Goal: Communication & Community: Connect with others

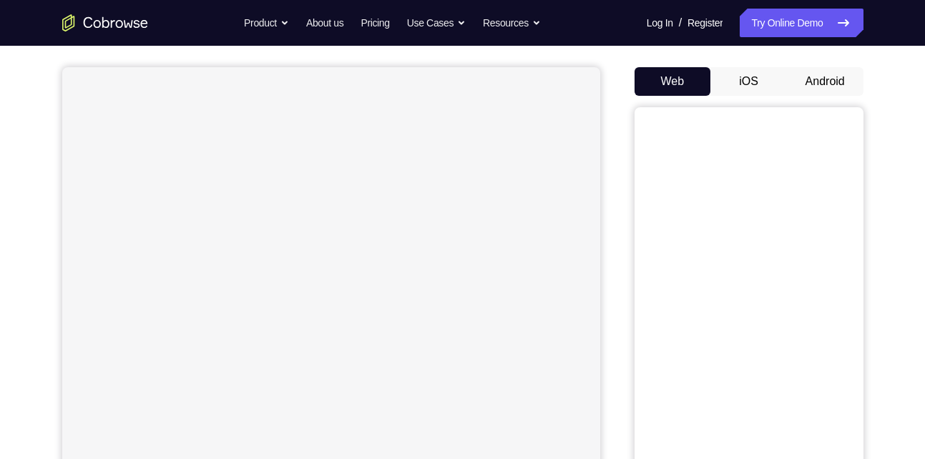
click at [821, 77] on button "Android" at bounding box center [825, 81] width 77 height 29
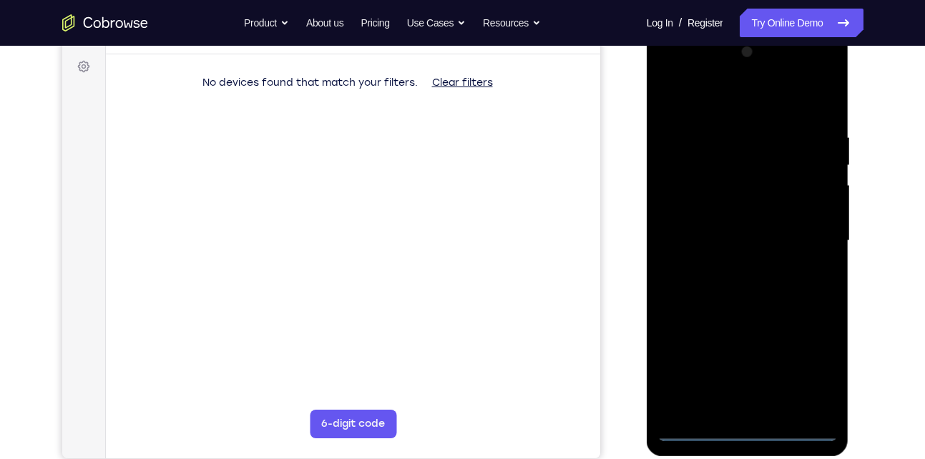
scroll to position [207, 0]
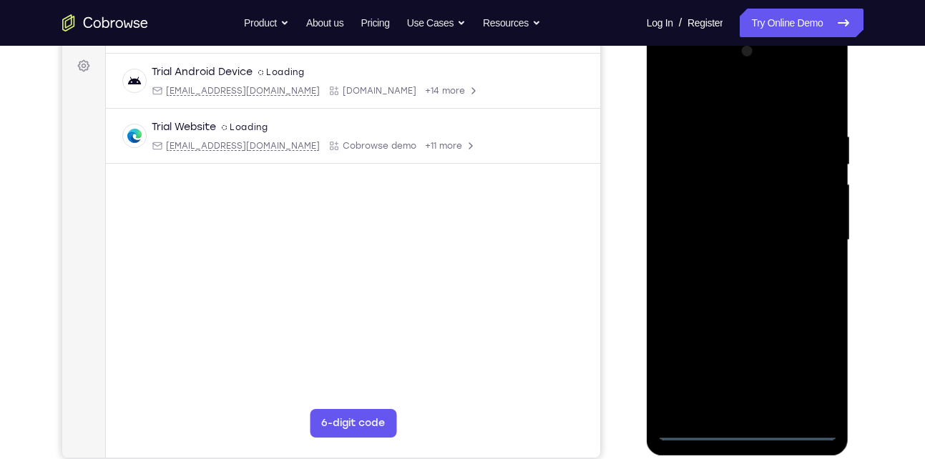
click at [753, 429] on div at bounding box center [748, 240] width 180 height 401
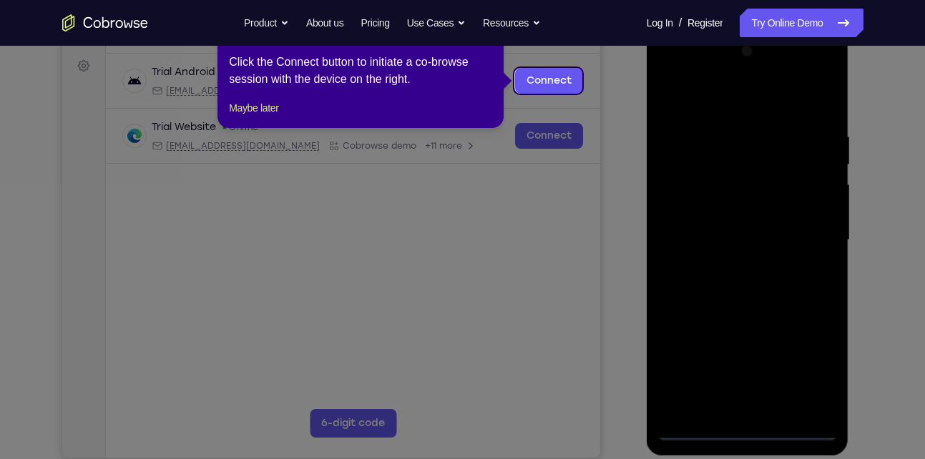
click at [806, 371] on icon at bounding box center [468, 229] width 936 height 459
click at [562, 87] on link "Connect" at bounding box center [548, 81] width 68 height 26
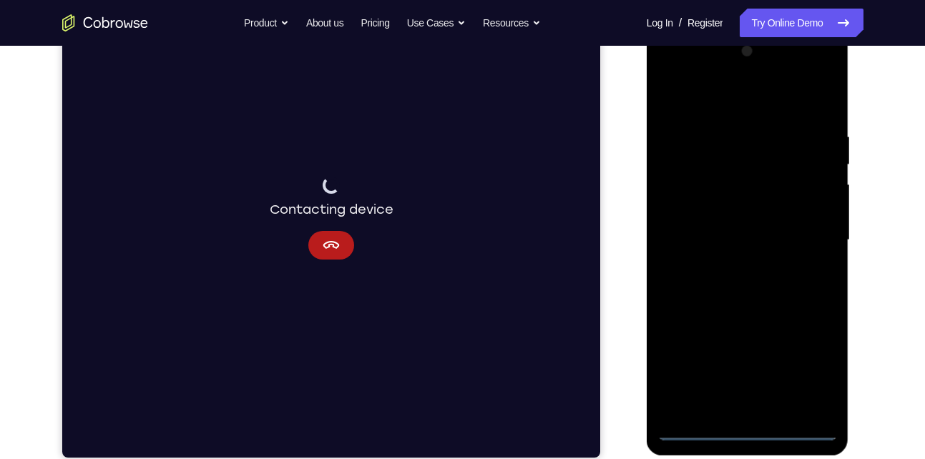
click at [811, 361] on div at bounding box center [748, 240] width 180 height 401
click at [774, 256] on div at bounding box center [748, 240] width 180 height 401
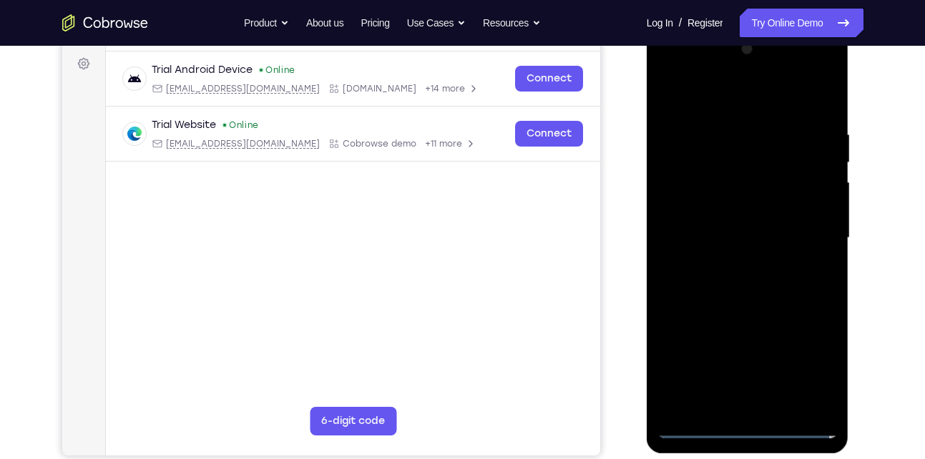
scroll to position [212, 0]
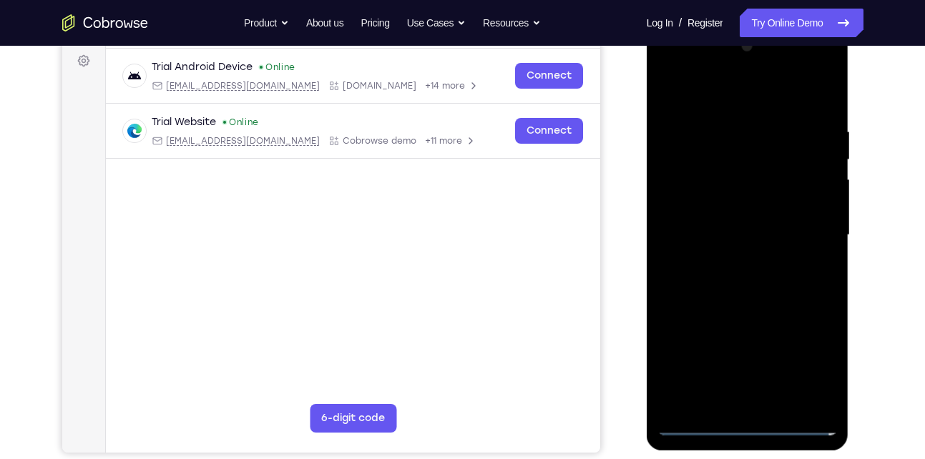
click at [700, 419] on div at bounding box center [748, 235] width 180 height 401
click at [693, 424] on div at bounding box center [748, 235] width 180 height 401
click at [746, 421] on div at bounding box center [748, 235] width 180 height 401
click at [811, 358] on div at bounding box center [748, 235] width 180 height 401
click at [699, 97] on div at bounding box center [748, 235] width 180 height 401
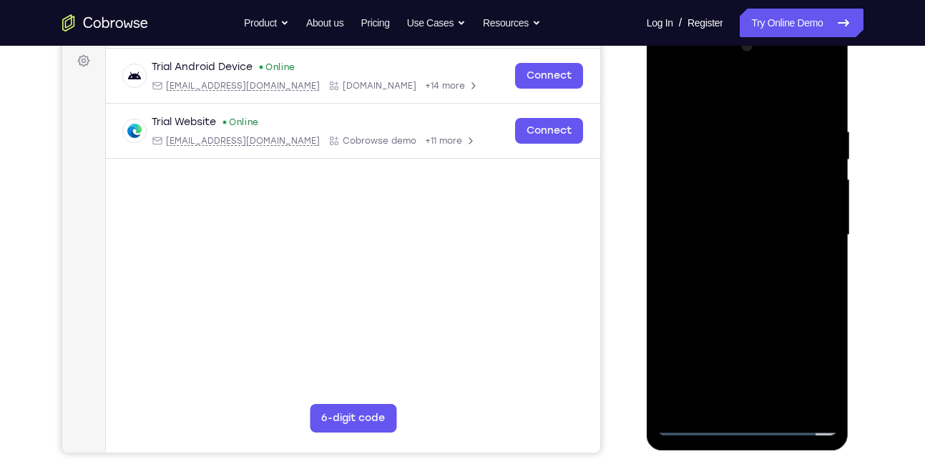
click at [810, 230] on div at bounding box center [748, 235] width 180 height 401
click at [736, 262] on div at bounding box center [748, 235] width 180 height 401
click at [743, 219] on div at bounding box center [748, 235] width 180 height 401
click at [740, 207] on div at bounding box center [748, 235] width 180 height 401
click at [775, 230] on div at bounding box center [748, 235] width 180 height 401
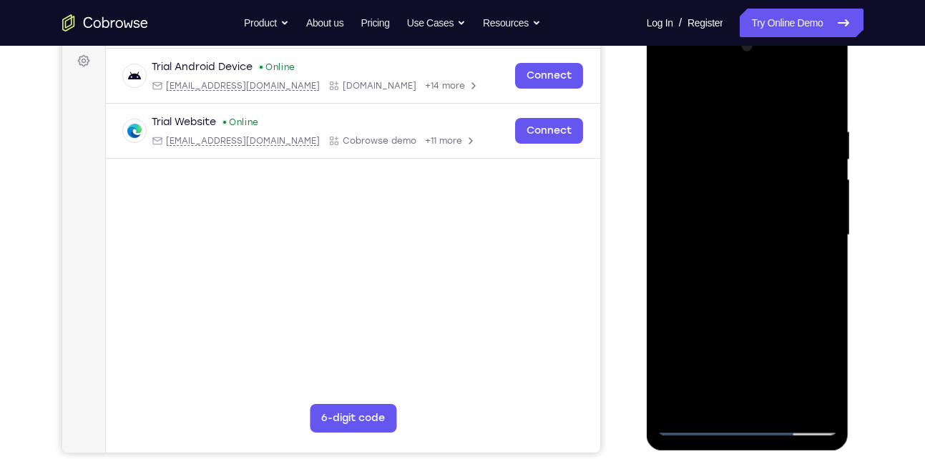
click at [751, 271] on div at bounding box center [748, 235] width 180 height 401
click at [740, 303] on div at bounding box center [748, 235] width 180 height 401
click at [741, 175] on div at bounding box center [748, 235] width 180 height 401
click at [743, 202] on div at bounding box center [748, 235] width 180 height 401
click at [758, 293] on div at bounding box center [748, 235] width 180 height 401
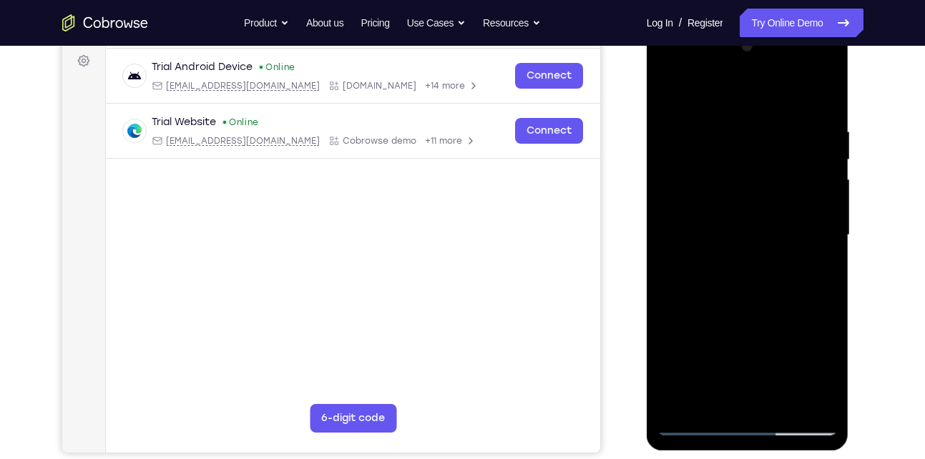
click at [748, 313] on div at bounding box center [748, 235] width 180 height 401
click at [748, 407] on div at bounding box center [748, 235] width 180 height 401
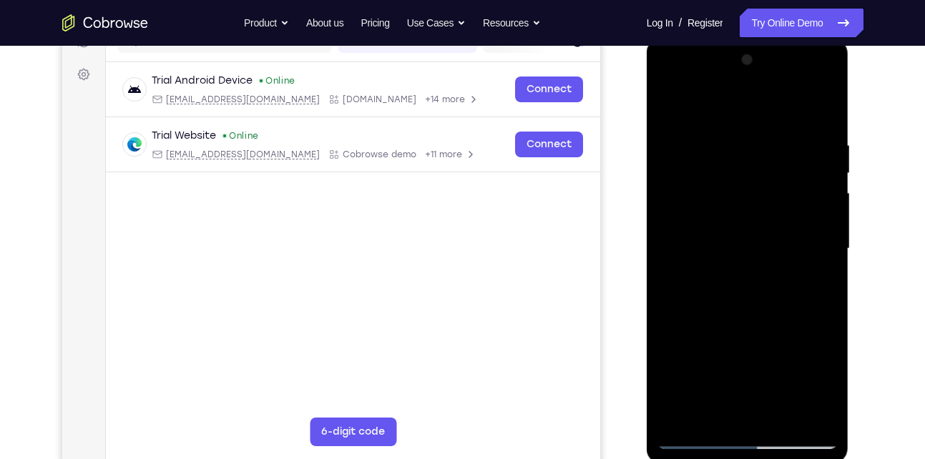
scroll to position [196, 0]
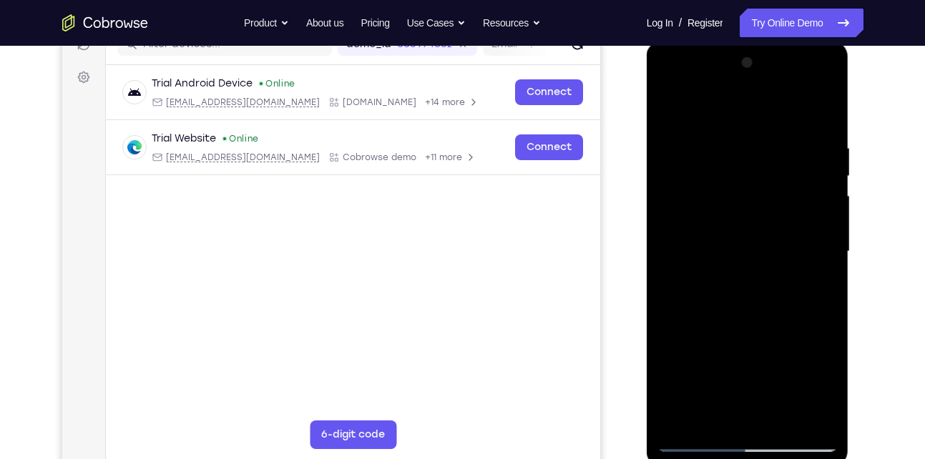
click at [727, 212] on div at bounding box center [748, 252] width 180 height 401
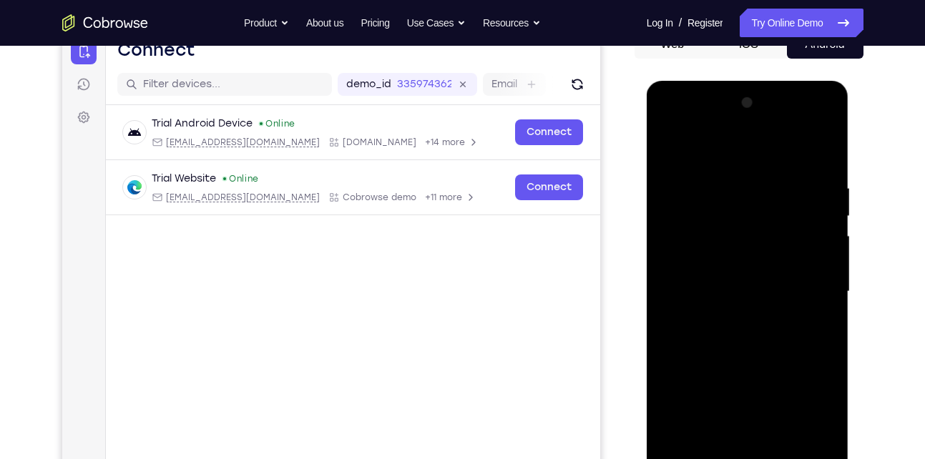
scroll to position [155, 0]
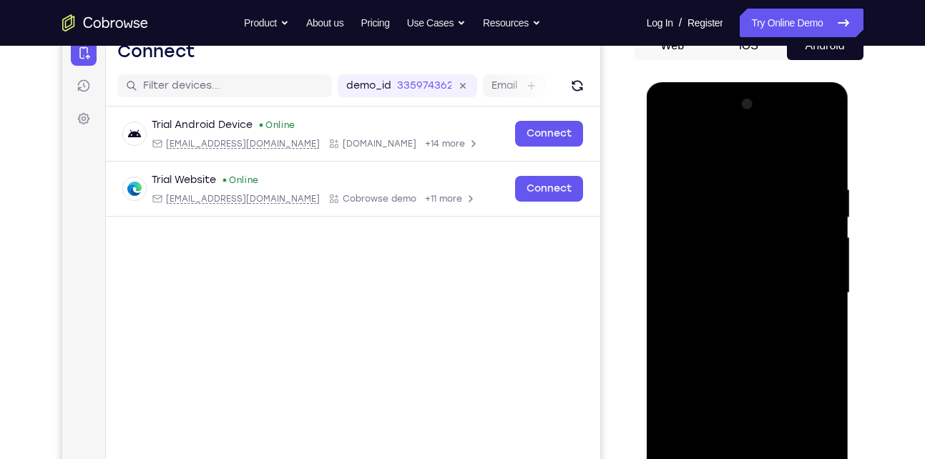
click at [667, 146] on div at bounding box center [748, 293] width 180 height 401
click at [668, 150] on div at bounding box center [748, 293] width 180 height 401
click at [758, 316] on div at bounding box center [748, 293] width 180 height 401
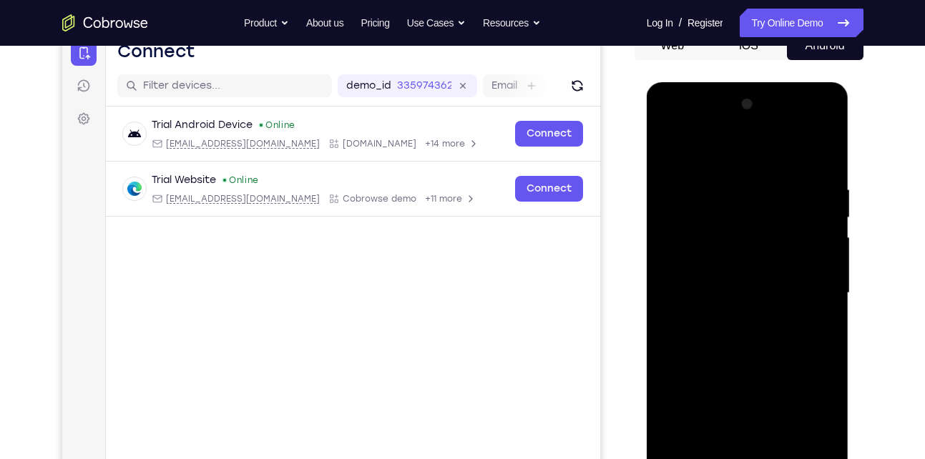
click at [820, 260] on div at bounding box center [748, 293] width 180 height 401
click at [766, 269] on div at bounding box center [748, 293] width 180 height 401
click at [735, 287] on div at bounding box center [748, 293] width 180 height 401
click at [748, 338] on div at bounding box center [748, 293] width 180 height 401
click at [751, 312] on div at bounding box center [748, 293] width 180 height 401
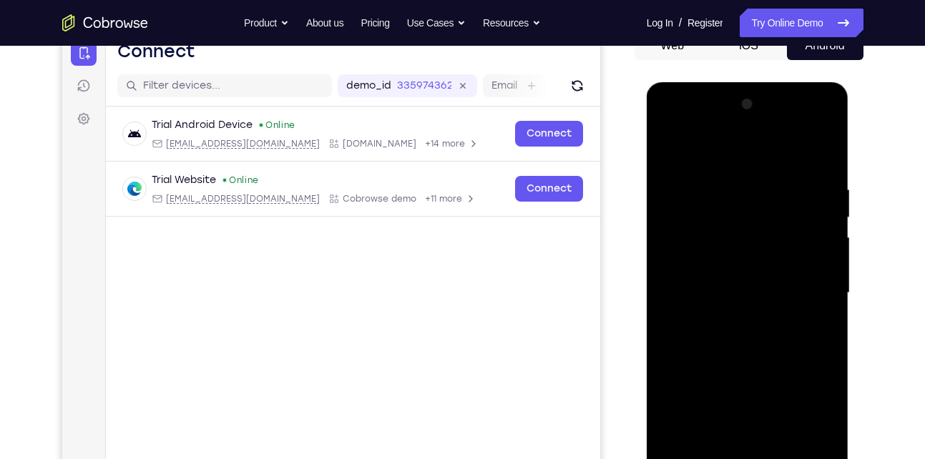
click at [752, 295] on div at bounding box center [748, 293] width 180 height 401
click at [741, 331] on div at bounding box center [748, 293] width 180 height 401
click at [753, 316] on div at bounding box center [748, 293] width 180 height 401
click at [692, 270] on div at bounding box center [748, 293] width 180 height 401
click at [743, 265] on div at bounding box center [748, 293] width 180 height 401
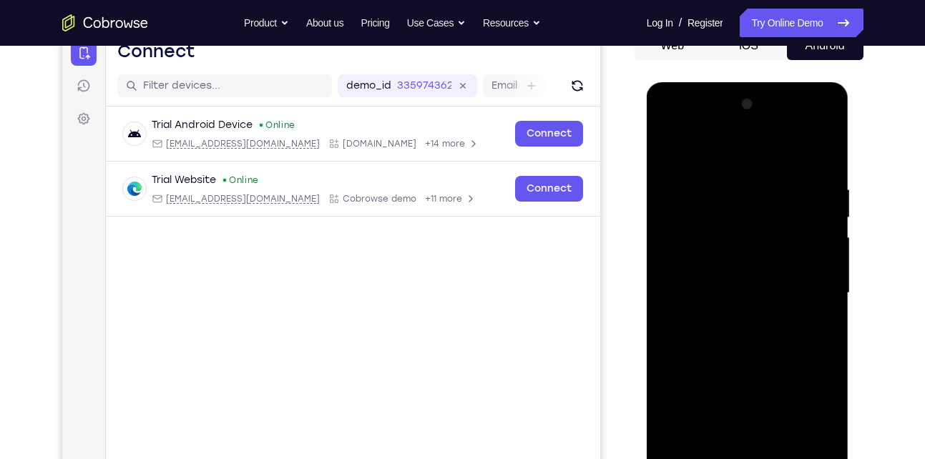
click at [746, 293] on div at bounding box center [748, 293] width 180 height 401
click at [743, 326] on div at bounding box center [748, 293] width 180 height 401
click at [755, 306] on div at bounding box center [748, 293] width 180 height 401
click at [758, 293] on div at bounding box center [748, 293] width 180 height 401
click at [757, 330] on div at bounding box center [748, 293] width 180 height 401
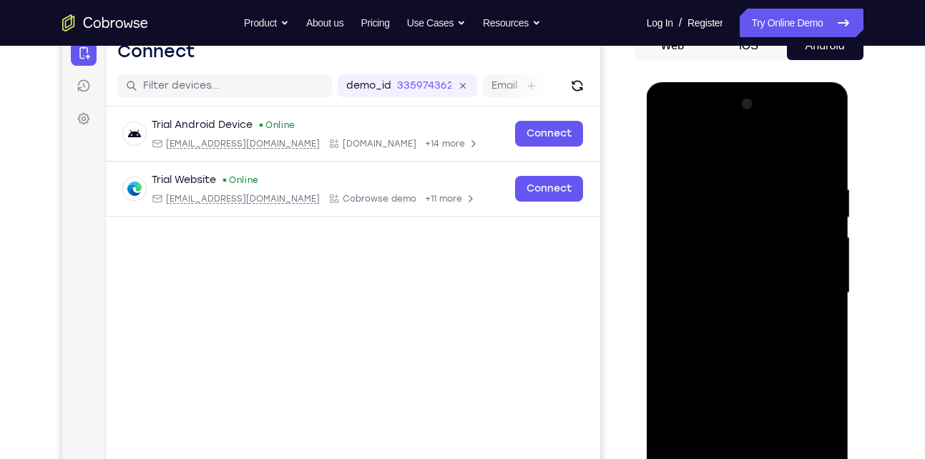
click at [750, 316] on div at bounding box center [748, 293] width 180 height 401
click at [755, 266] on div at bounding box center [748, 293] width 180 height 401
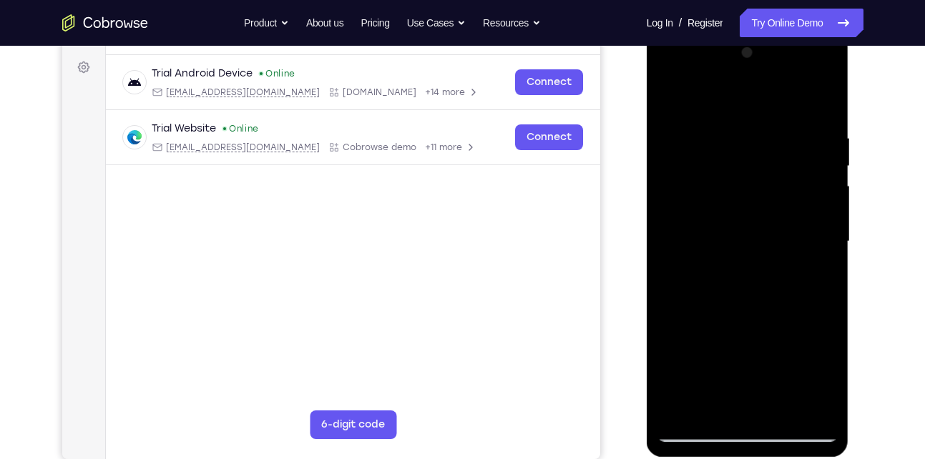
scroll to position [201, 0]
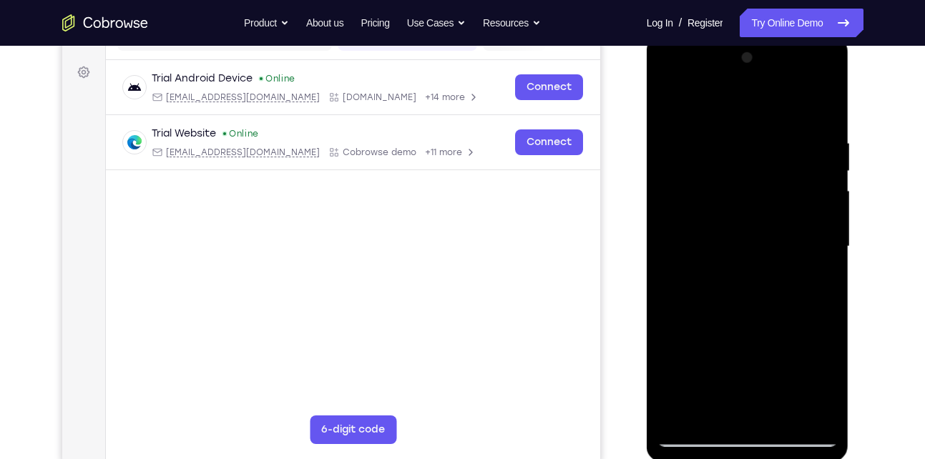
click at [750, 215] on div at bounding box center [748, 247] width 180 height 401
